Goal: Information Seeking & Learning: Learn about a topic

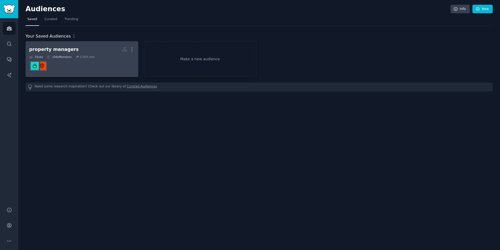
click at [102, 55] on div "2 Sub s 156k Members 2.05 % /mo" at bounding box center [82, 57] width 106 height 4
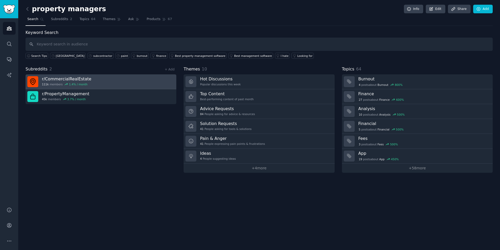
click at [89, 80] on link "r/ CommercialRealEstate 111k members 1.4 % / month" at bounding box center [101, 81] width 151 height 15
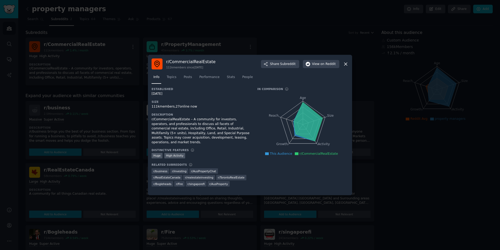
click at [346, 65] on icon at bounding box center [345, 63] width 5 height 5
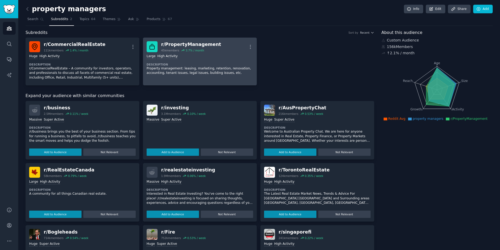
click at [223, 65] on dt "Description" at bounding box center [200, 65] width 107 height 4
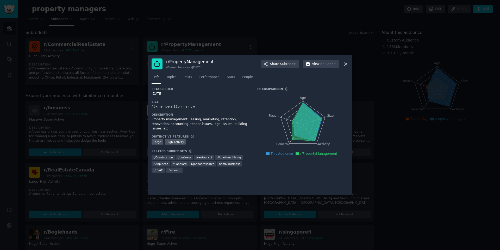
click at [255, 32] on div at bounding box center [250, 125] width 500 height 250
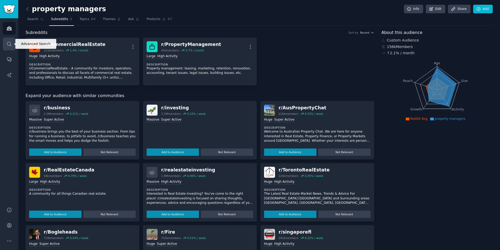
click at [12, 43] on link "Search" at bounding box center [9, 44] width 13 height 13
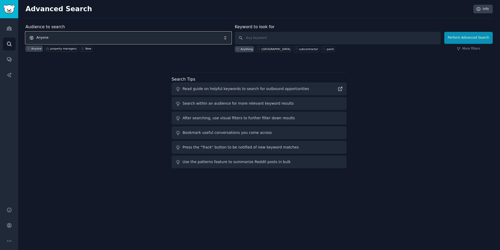
click at [76, 39] on span "Anyone" at bounding box center [129, 38] width 206 height 12
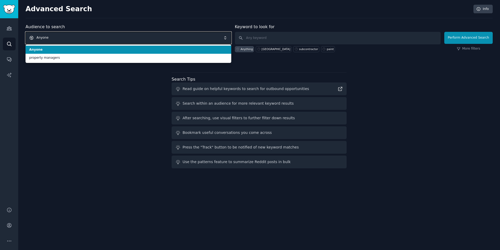
click at [79, 36] on span "Anyone" at bounding box center [129, 38] width 206 height 12
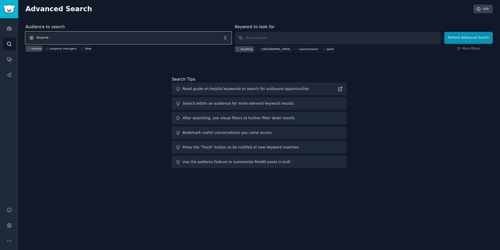
click at [79, 36] on span "Anyone" at bounding box center [129, 38] width 206 height 12
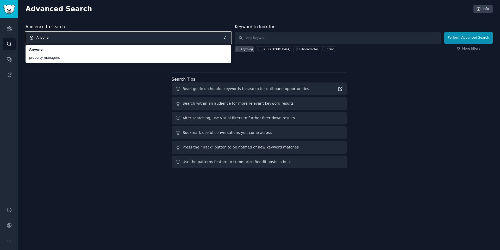
click at [68, 37] on span "Anyone" at bounding box center [129, 38] width 206 height 12
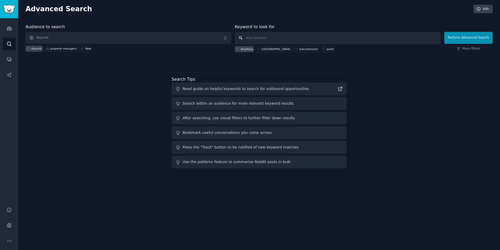
click at [244, 40] on input "text" at bounding box center [338, 38] width 206 height 13
type input "facility manager tradeshow"
click button "Perform Advanced Search" at bounding box center [469, 38] width 48 height 12
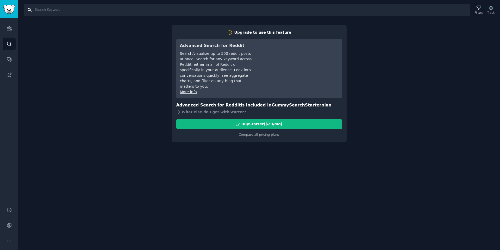
click at [54, 15] on input "Search" at bounding box center [247, 10] width 447 height 13
type input "tradeshow prize"
click at [396, 29] on div "Search tradeshow prize Filters Track Upgrade to use this feature Advanced Searc…" at bounding box center [259, 125] width 482 height 250
click at [12, 29] on link "Audiences" at bounding box center [9, 28] width 13 height 13
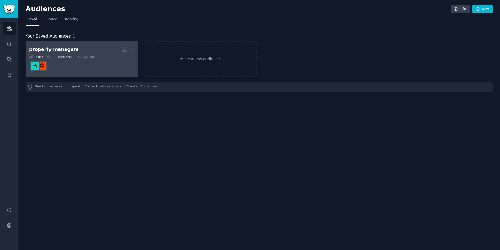
click at [71, 58] on div "156k Members" at bounding box center [59, 57] width 25 height 4
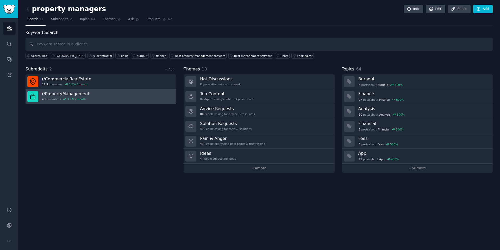
click at [119, 95] on link "r/ PropertyManagement 45k members 3.7 % / month" at bounding box center [101, 96] width 151 height 15
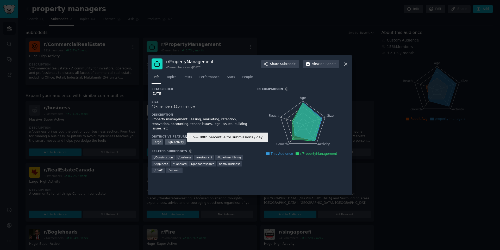
click at [175, 139] on div "High Activity" at bounding box center [175, 141] width 21 height 5
click at [343, 65] on icon at bounding box center [345, 63] width 5 height 5
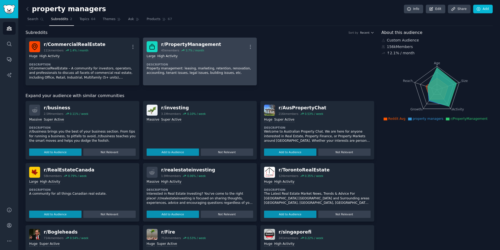
click at [158, 62] on div "Large High Activity Description Property management: leasing, marketing, retent…" at bounding box center [200, 64] width 107 height 25
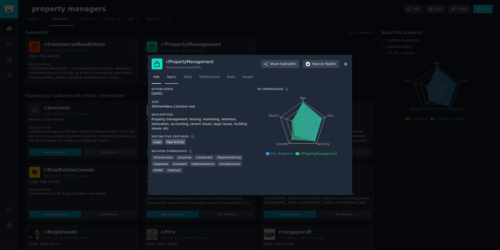
click at [165, 75] on link "Topics" at bounding box center [171, 78] width 13 height 11
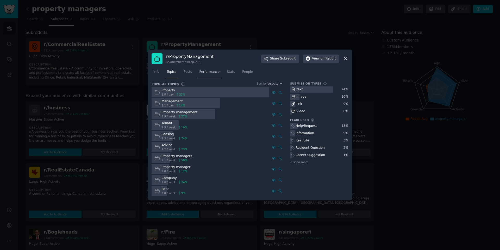
click at [203, 74] on link "Performance" at bounding box center [210, 73] width 24 height 11
